Goal: Task Accomplishment & Management: Manage account settings

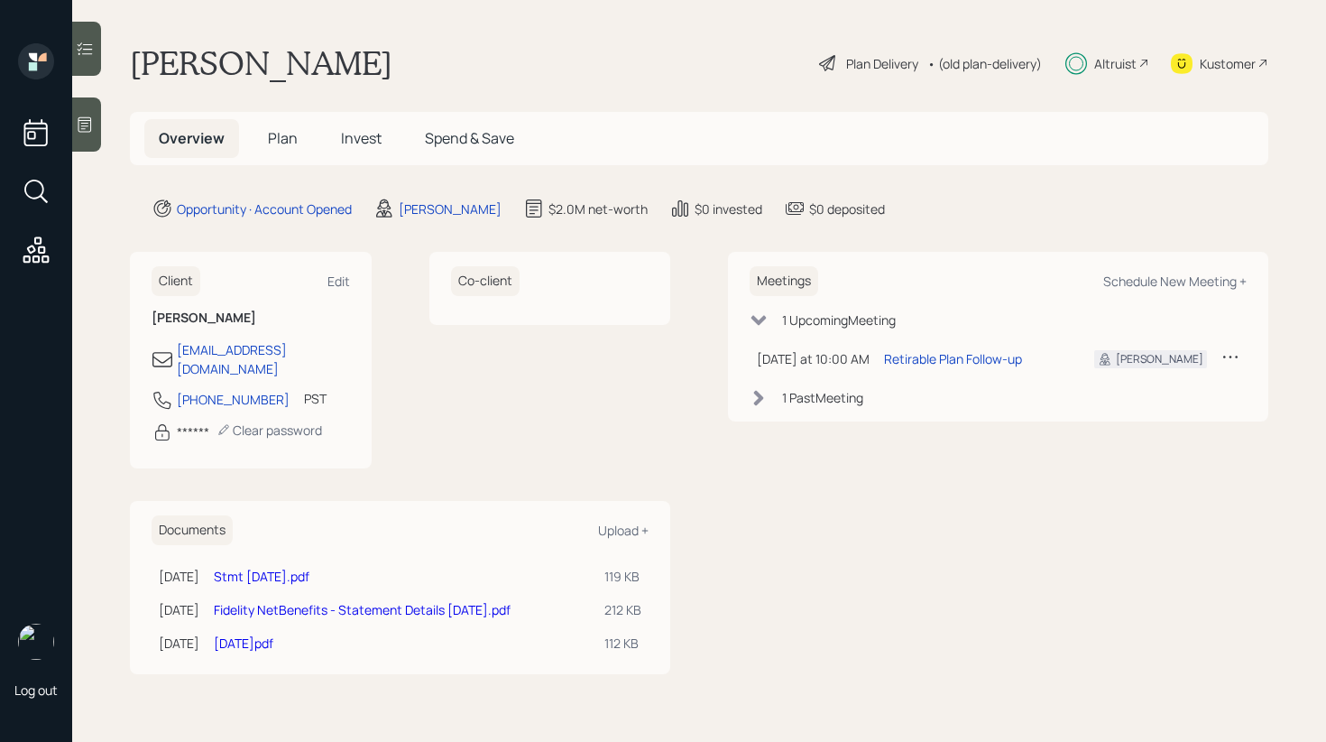
click at [373, 147] on span "Invest" at bounding box center [361, 138] width 41 height 20
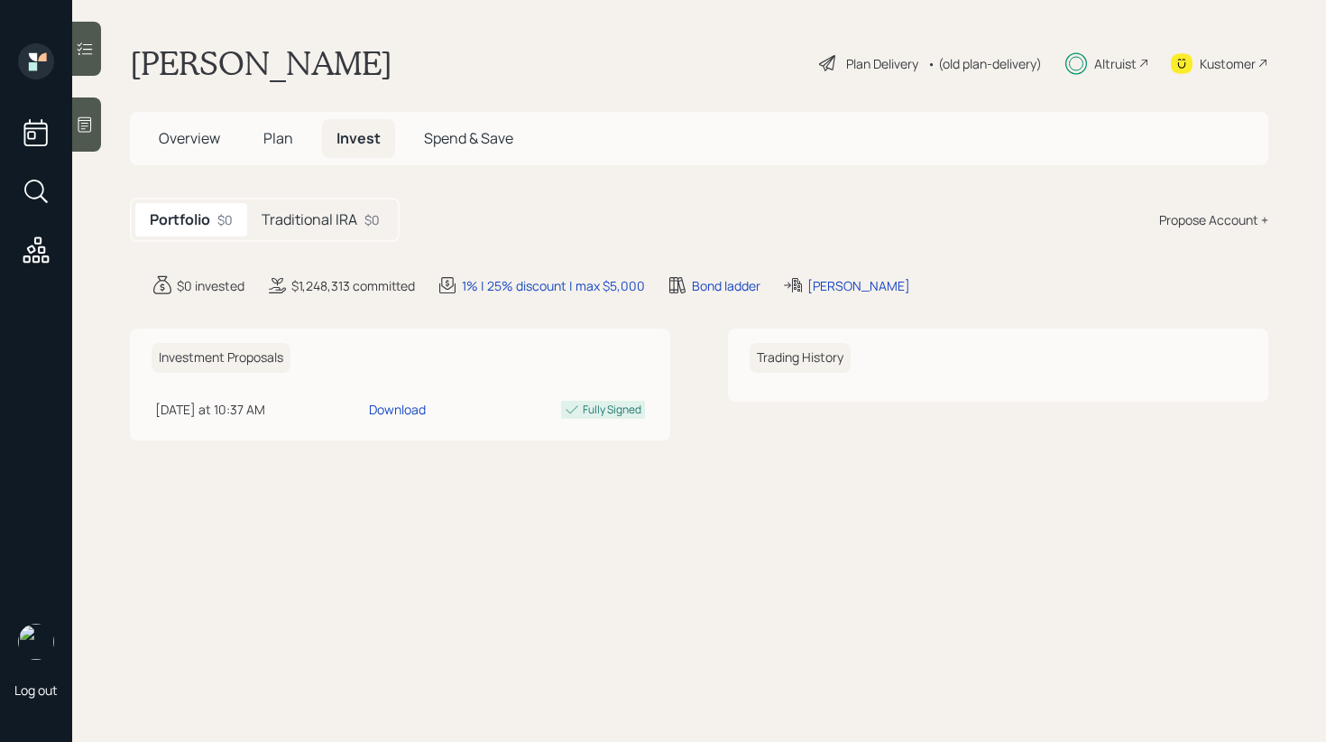
click at [326, 222] on h5 "Traditional IRA" at bounding box center [310, 219] width 96 height 17
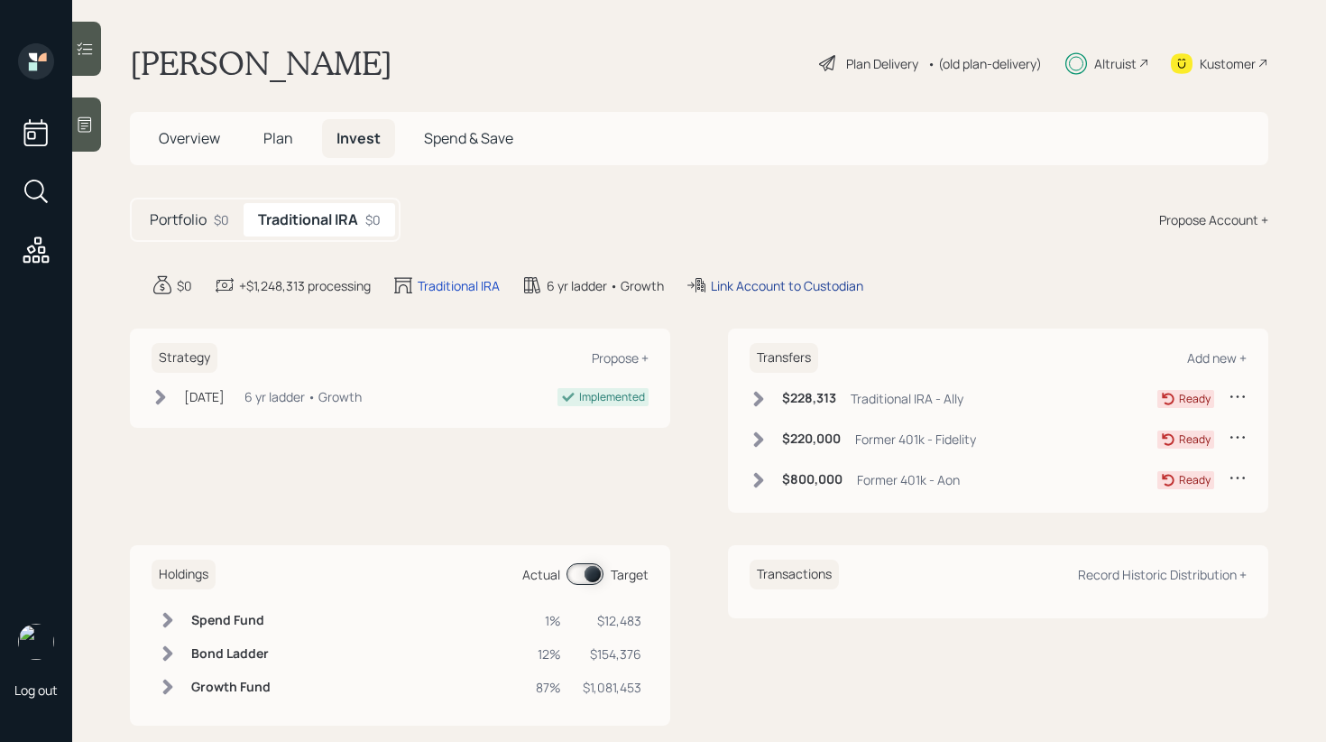
click at [802, 281] on div "Link Account to Custodian" at bounding box center [787, 285] width 152 height 19
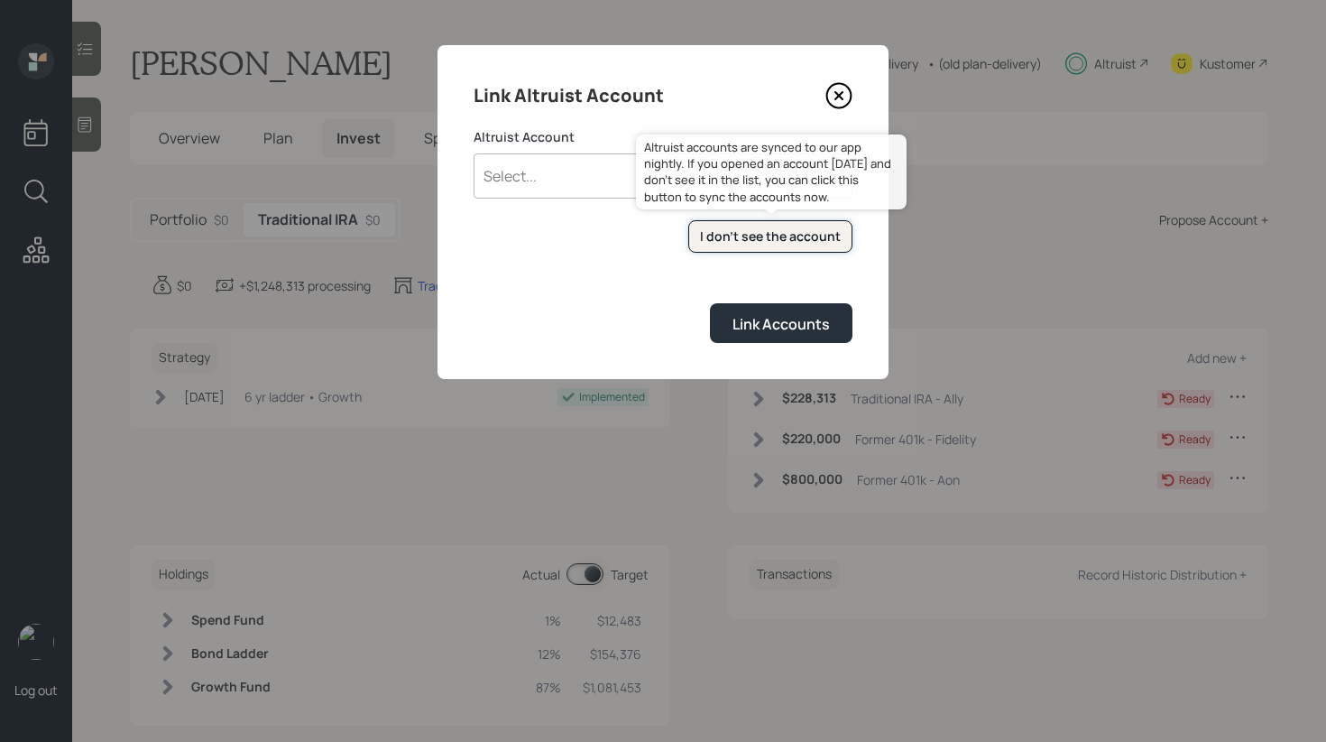
click at [720, 226] on button "I don't see the account" at bounding box center [771, 236] width 164 height 33
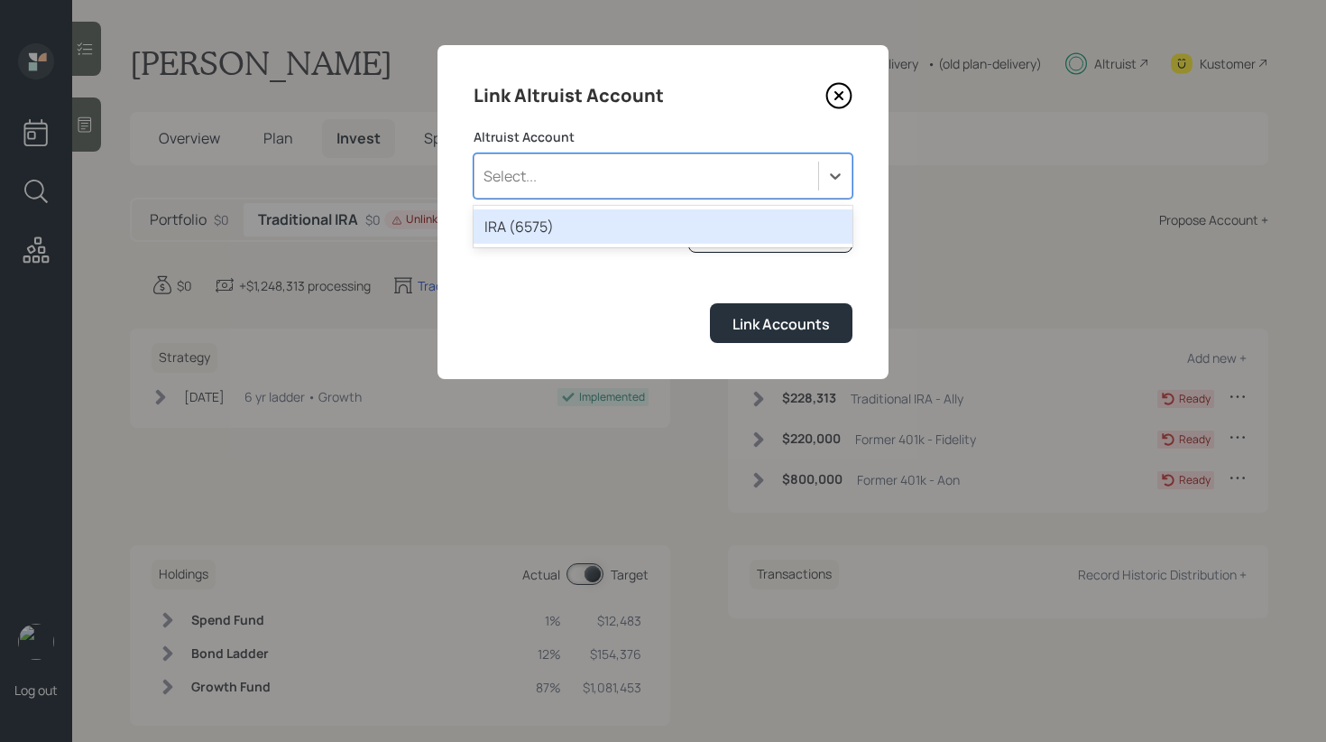
click at [647, 177] on div "Select..." at bounding box center [647, 176] width 344 height 31
click at [616, 223] on div "IRA (6575)" at bounding box center [663, 226] width 379 height 34
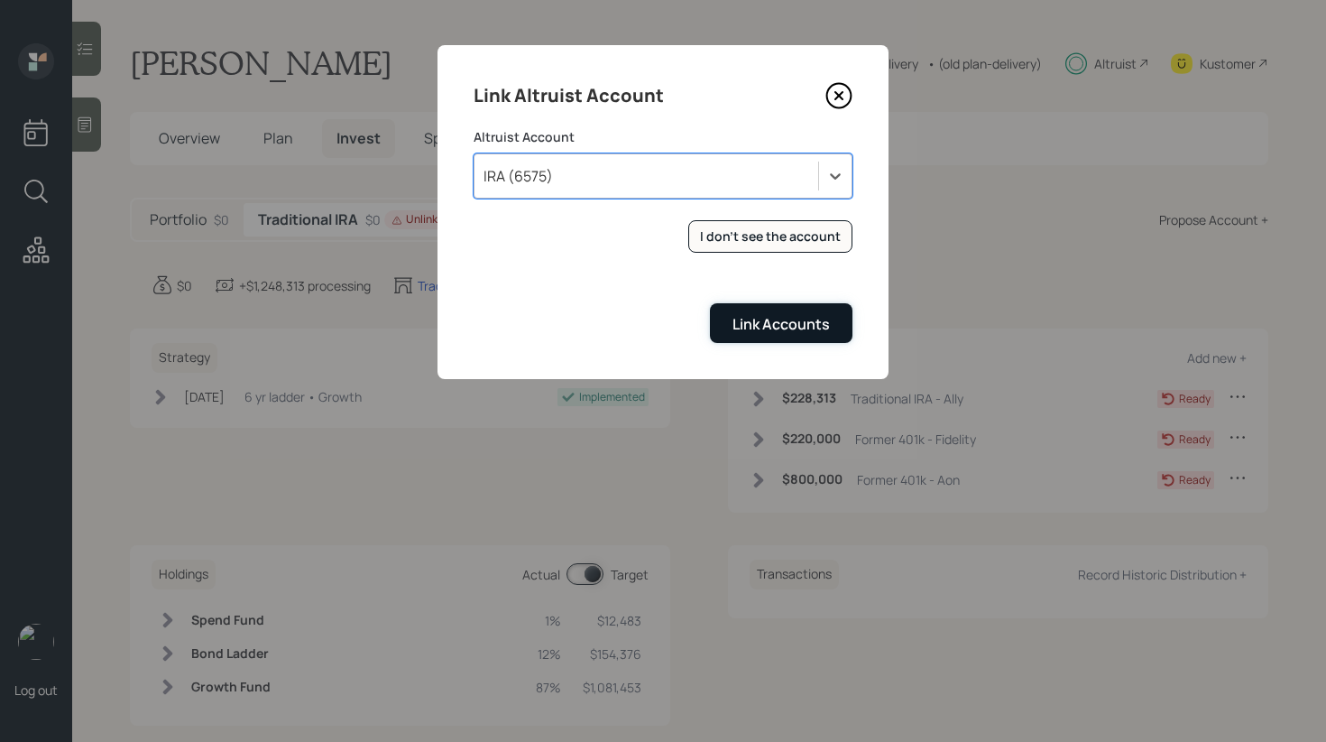
click at [783, 334] on div "Link Accounts" at bounding box center [781, 324] width 97 height 20
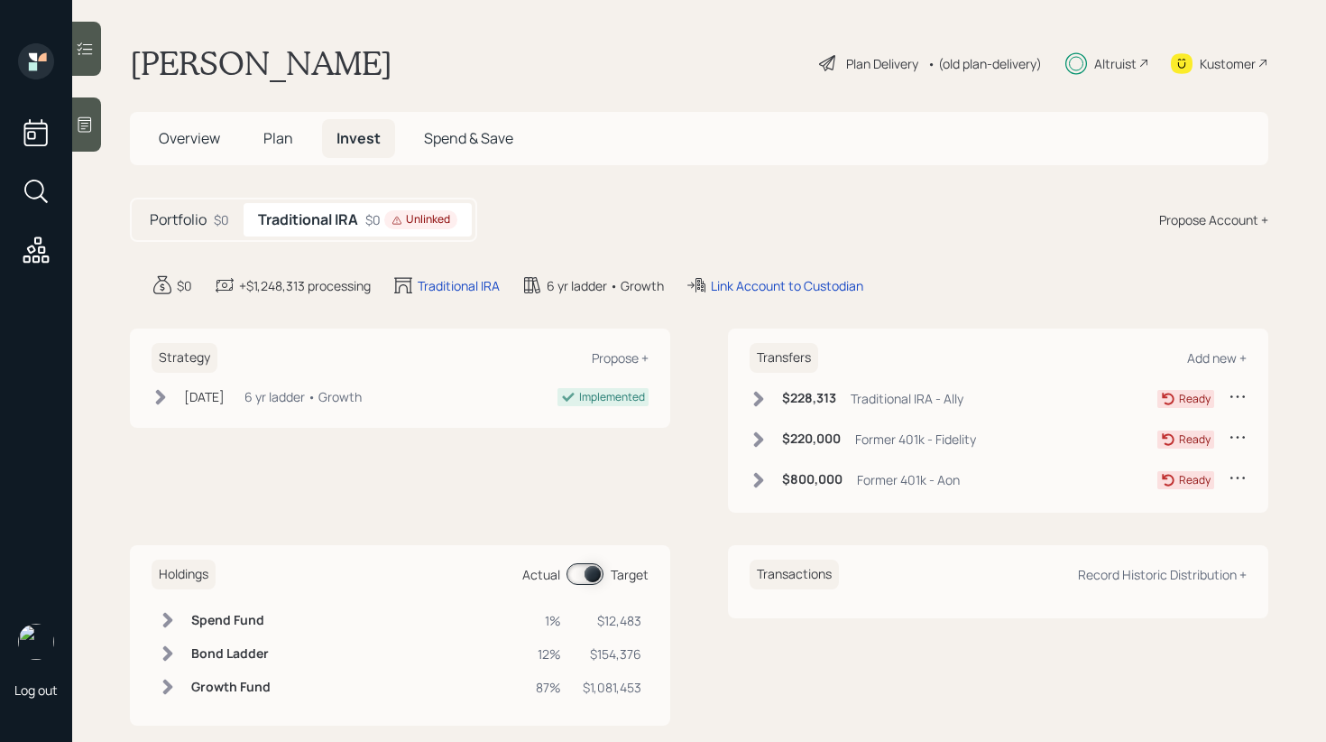
click at [753, 395] on icon at bounding box center [759, 399] width 18 height 18
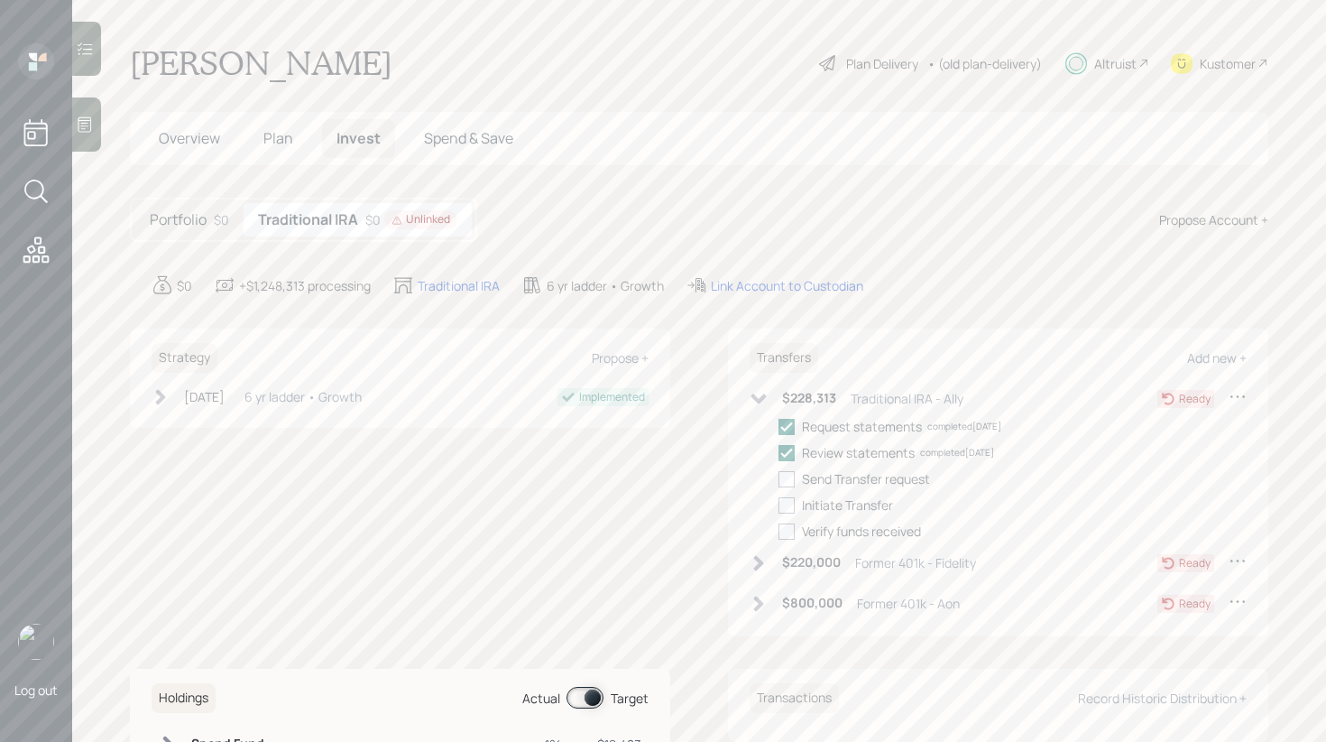
click at [753, 567] on icon at bounding box center [759, 563] width 18 height 18
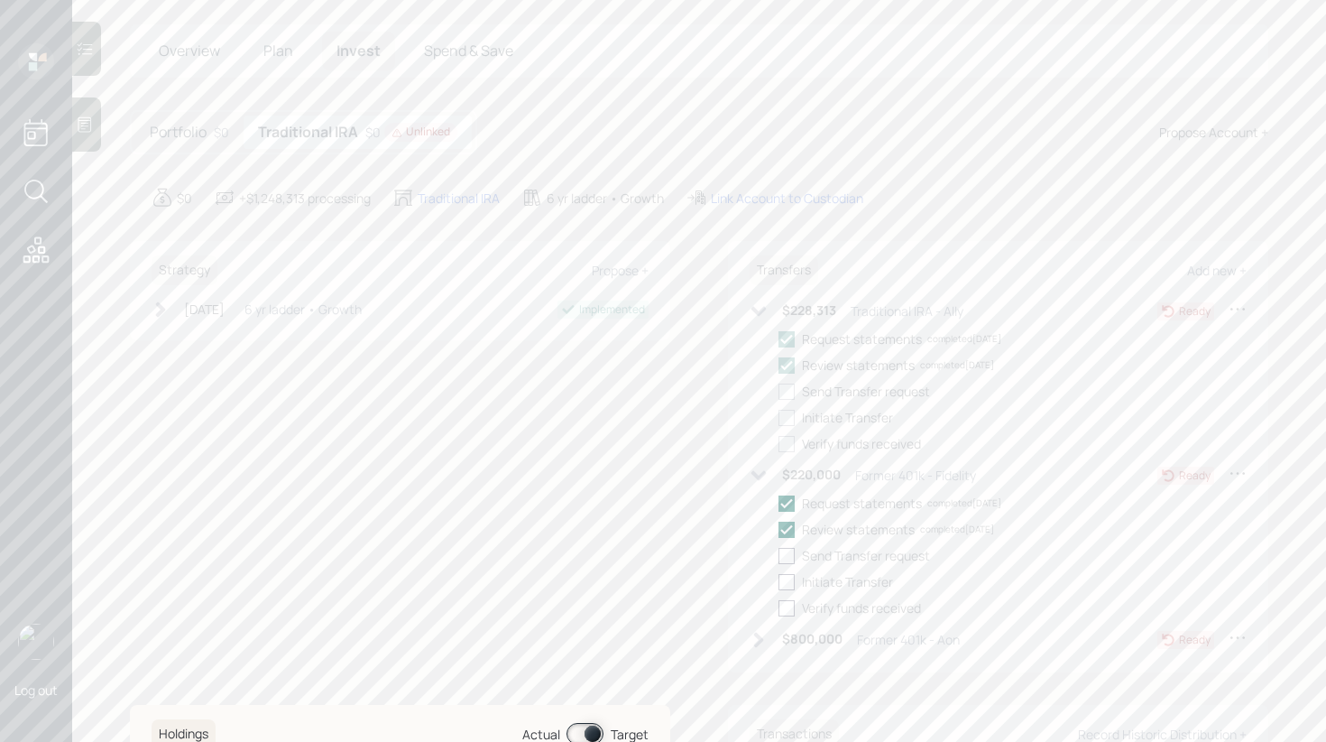
scroll to position [130, 0]
click at [760, 592] on icon at bounding box center [759, 596] width 10 height 15
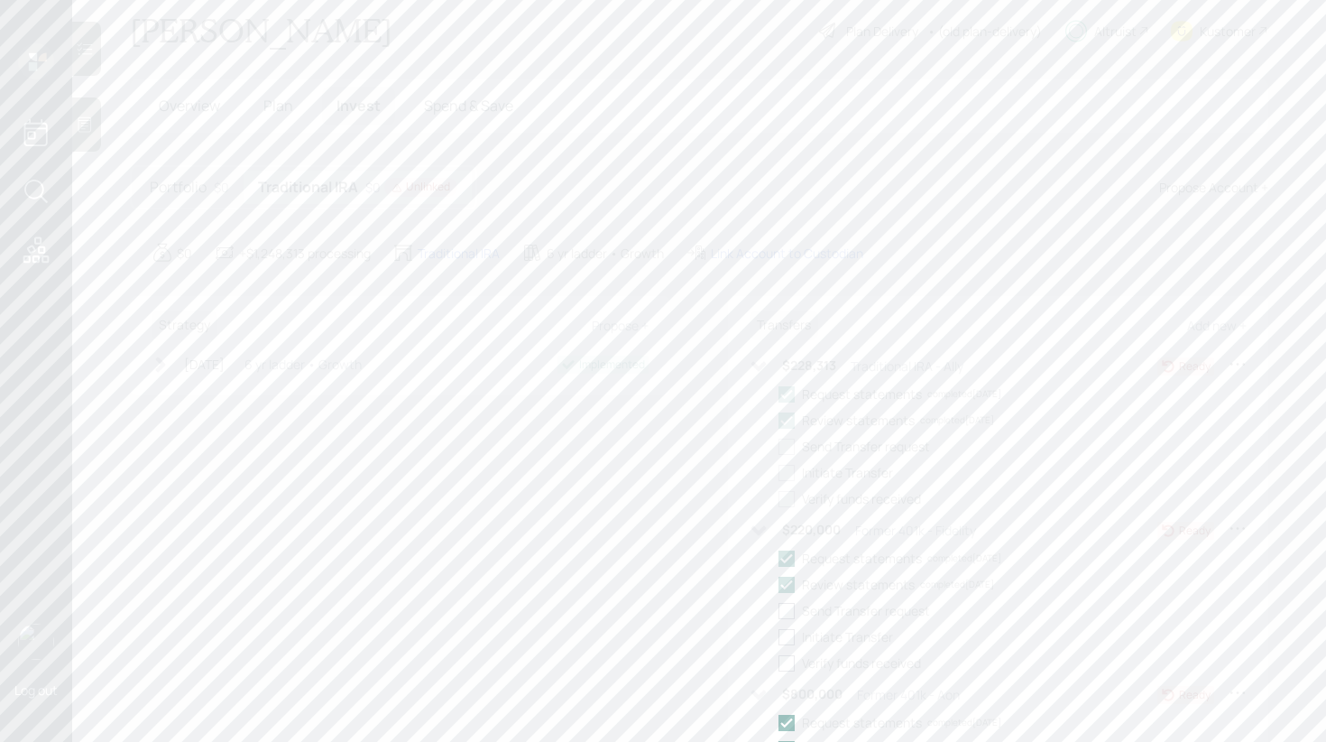
scroll to position [0, 0]
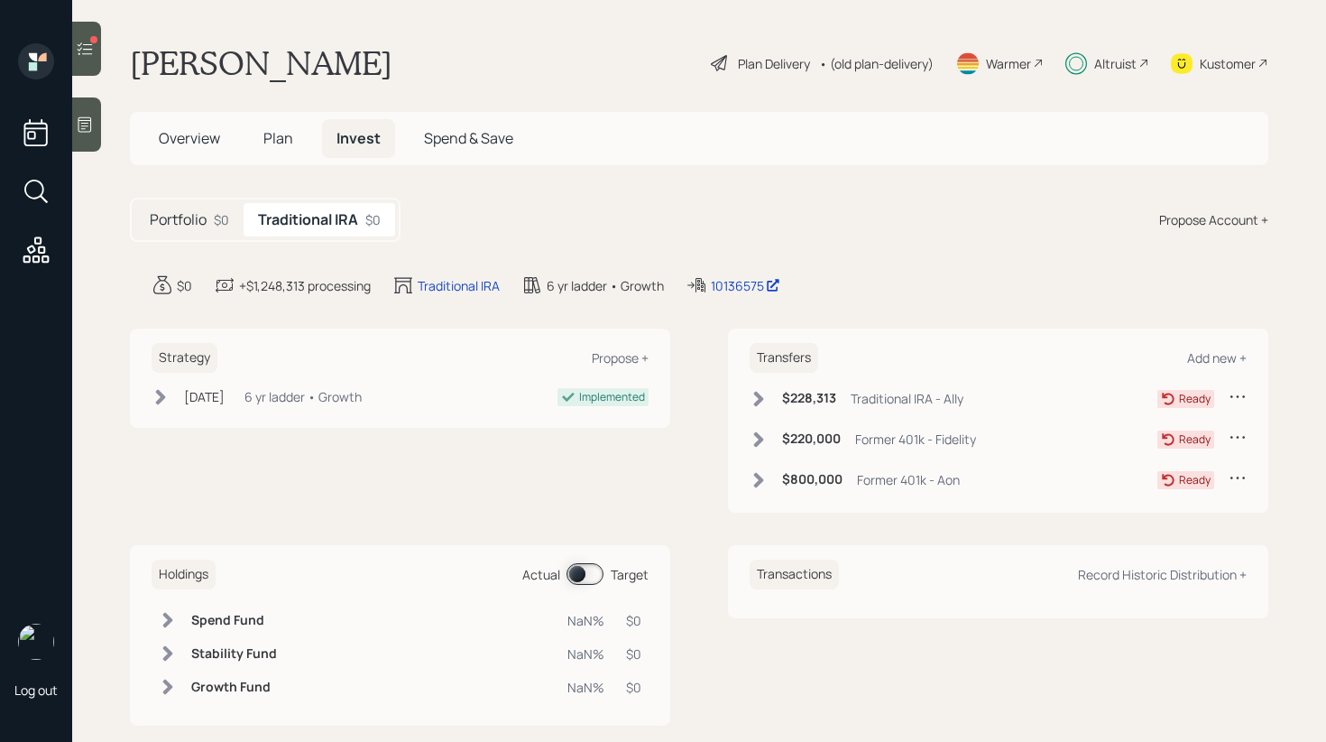
click at [215, 223] on div "$0" at bounding box center [221, 219] width 15 height 19
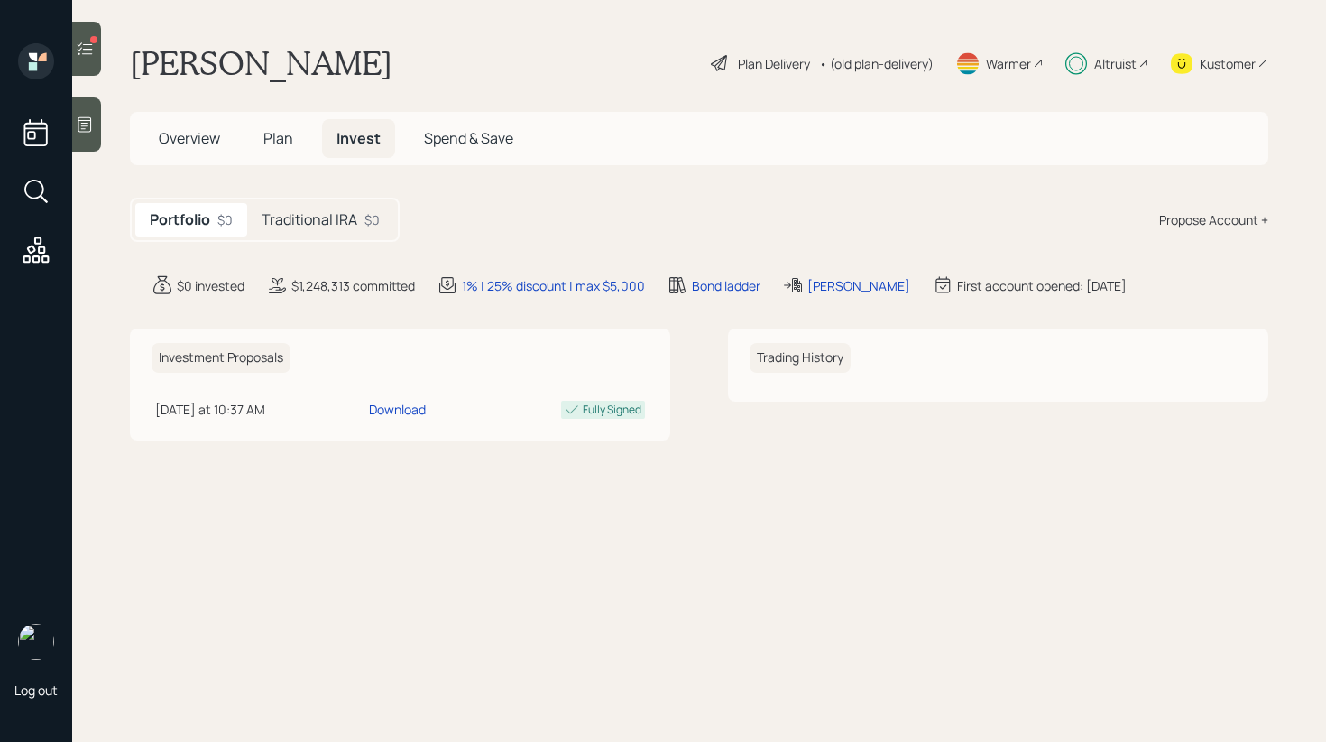
click at [95, 56] on div at bounding box center [86, 49] width 29 height 54
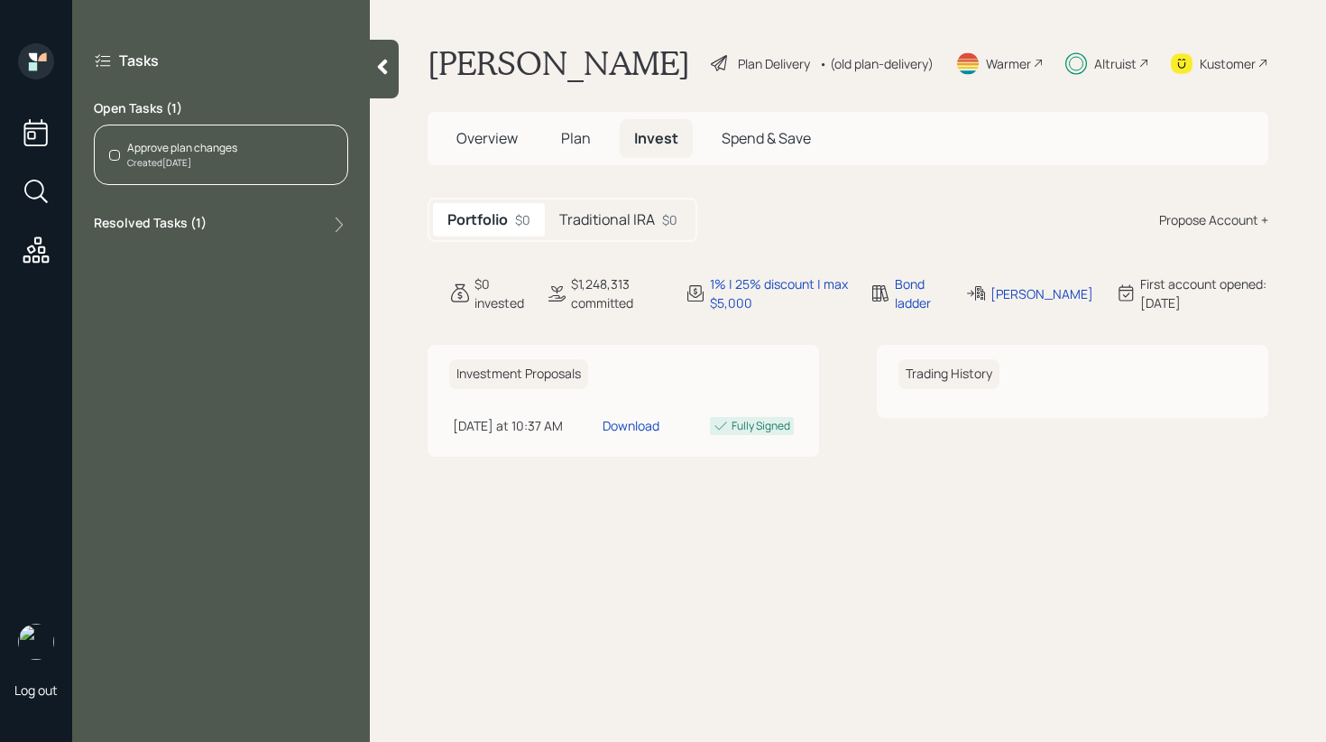
click at [391, 76] on div at bounding box center [384, 69] width 29 height 59
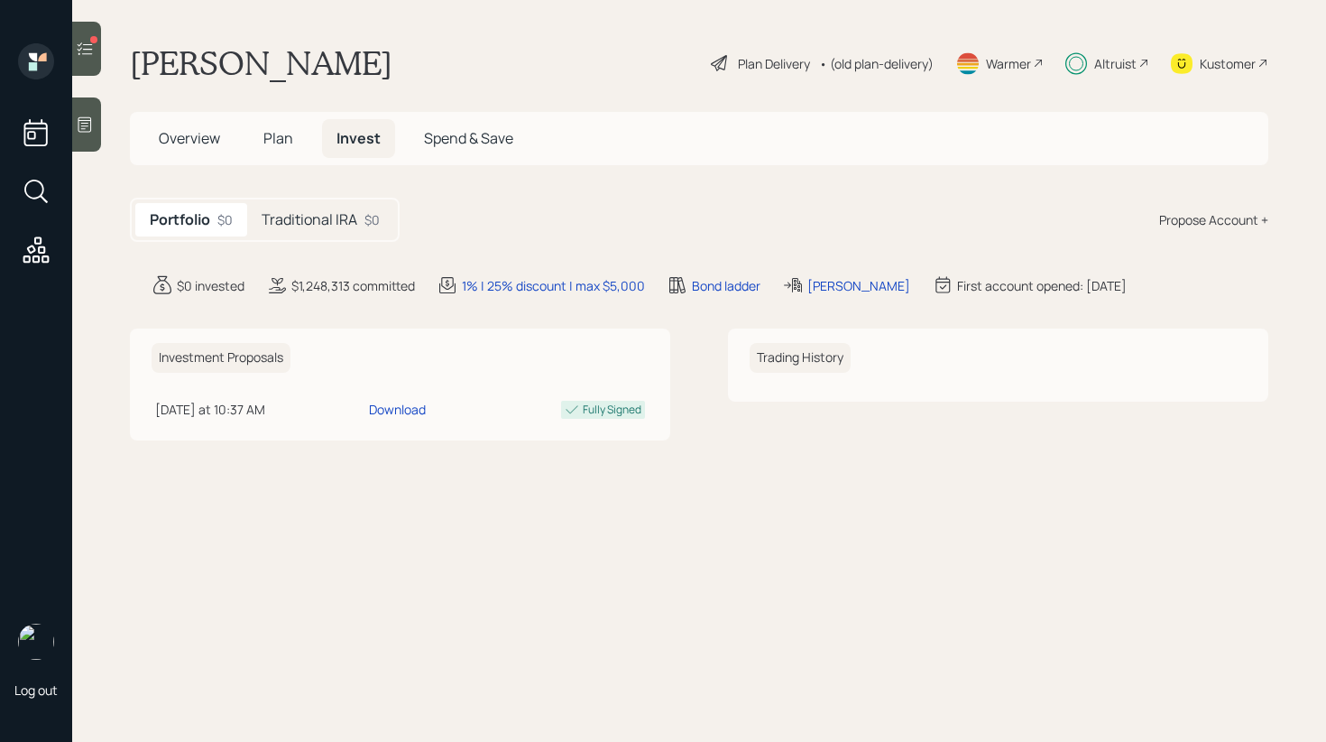
click at [90, 125] on icon at bounding box center [85, 125] width 18 height 18
